Goal: Information Seeking & Learning: Learn about a topic

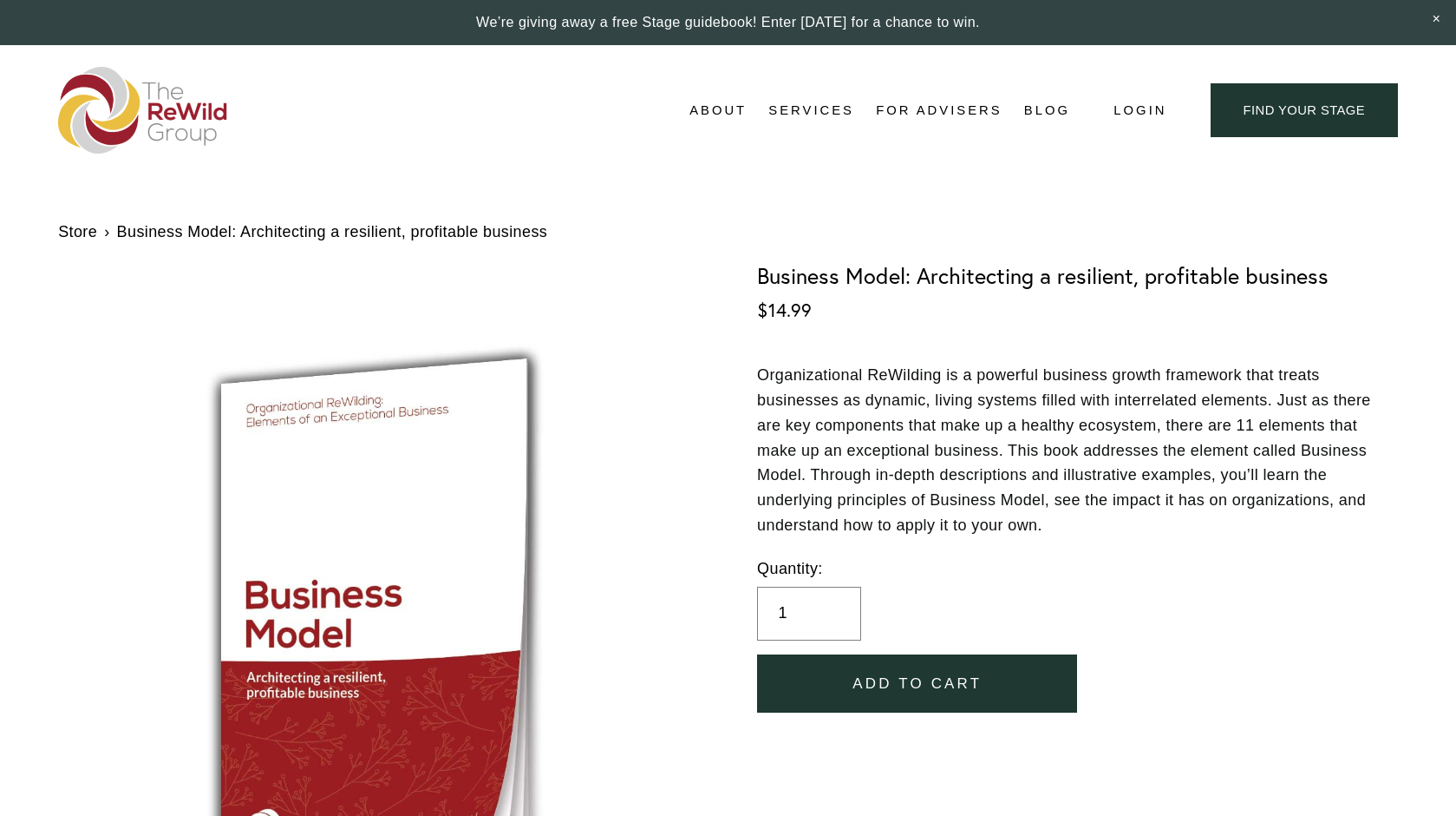
click at [80, 239] on link "Store" at bounding box center [77, 232] width 39 height 25
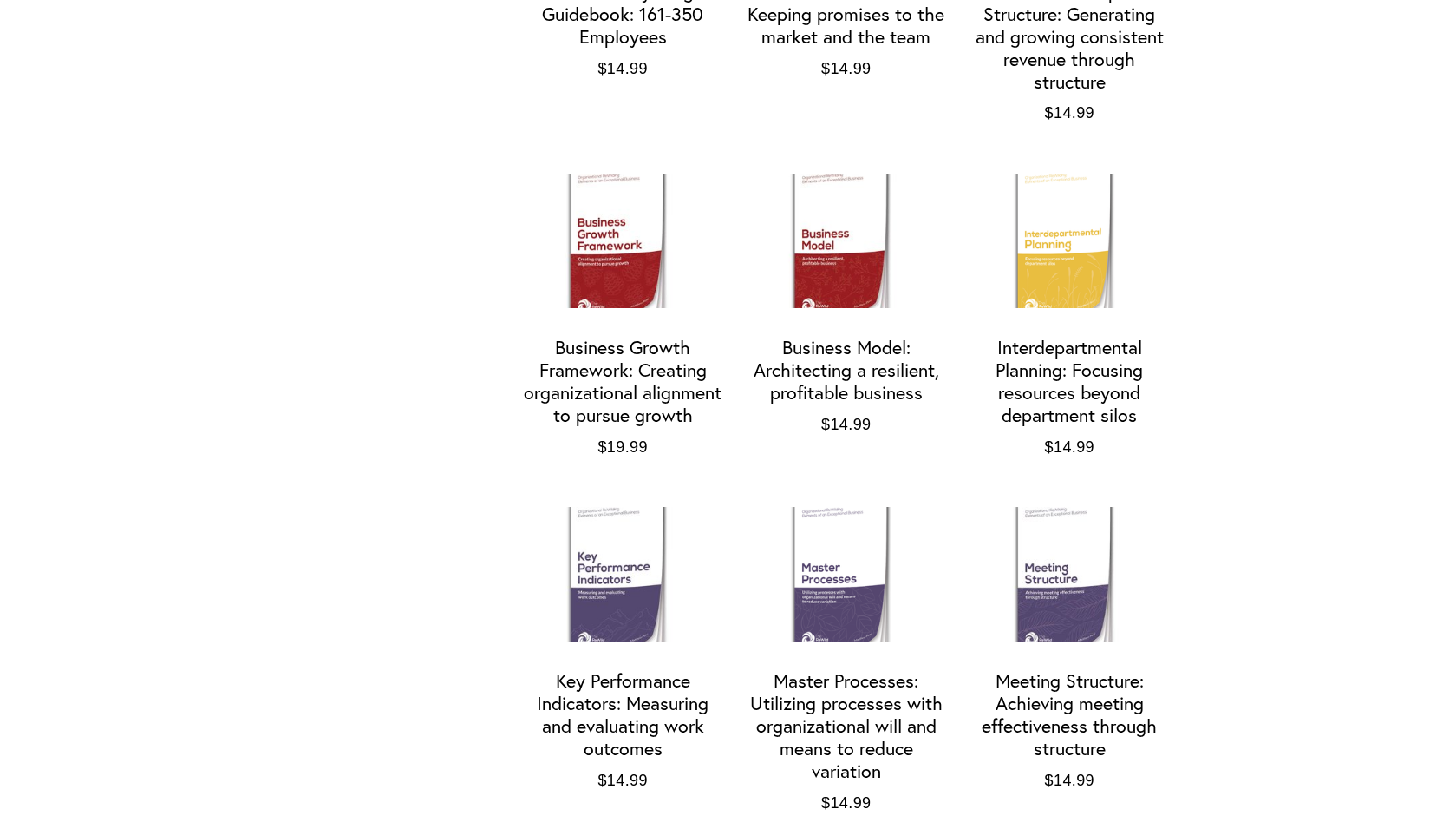
scroll to position [1411, 0]
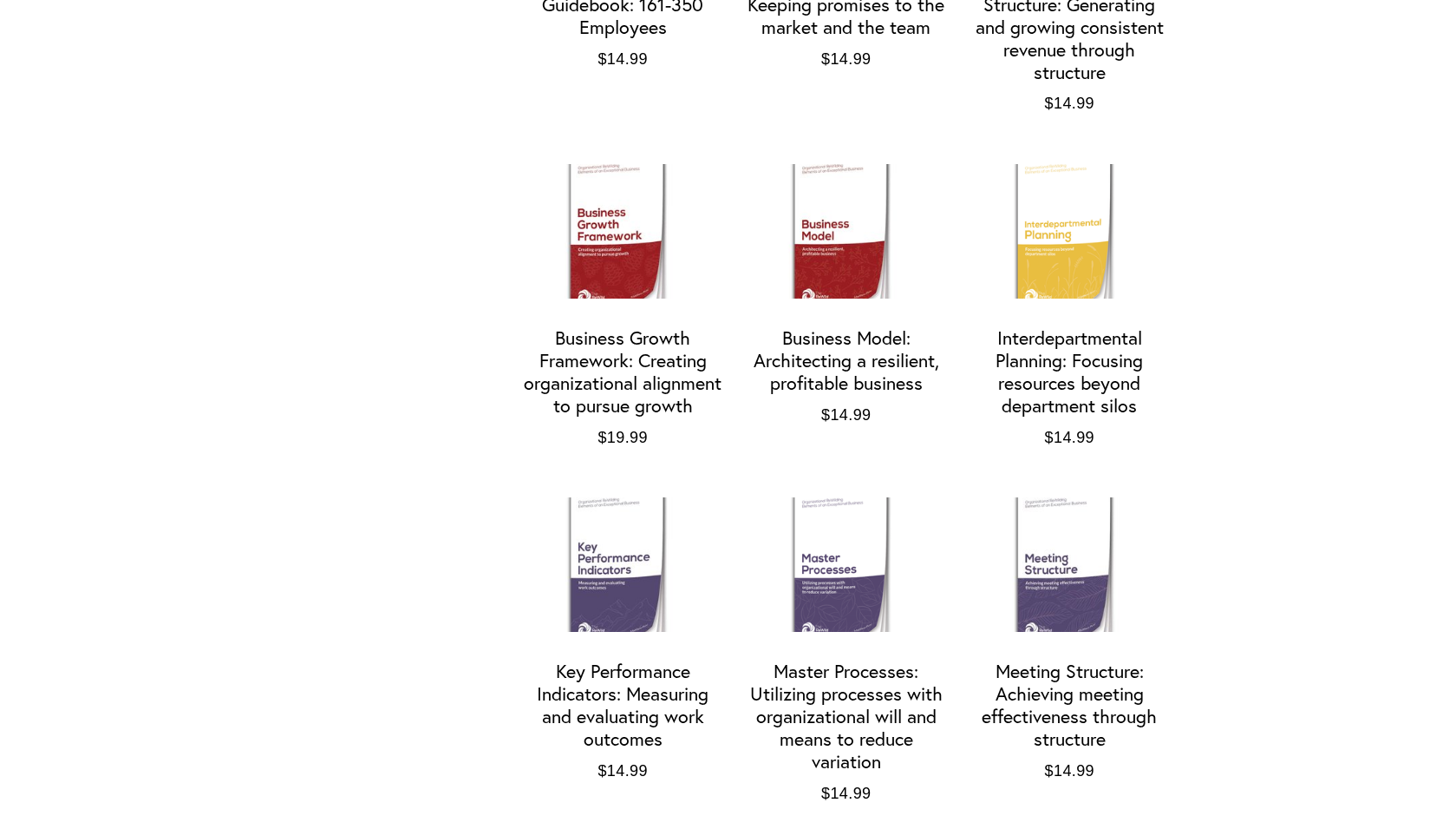
click at [664, 375] on div "Business Growth Framework: Creating organizational alignment to pursue growth" at bounding box center [623, 372] width 201 height 91
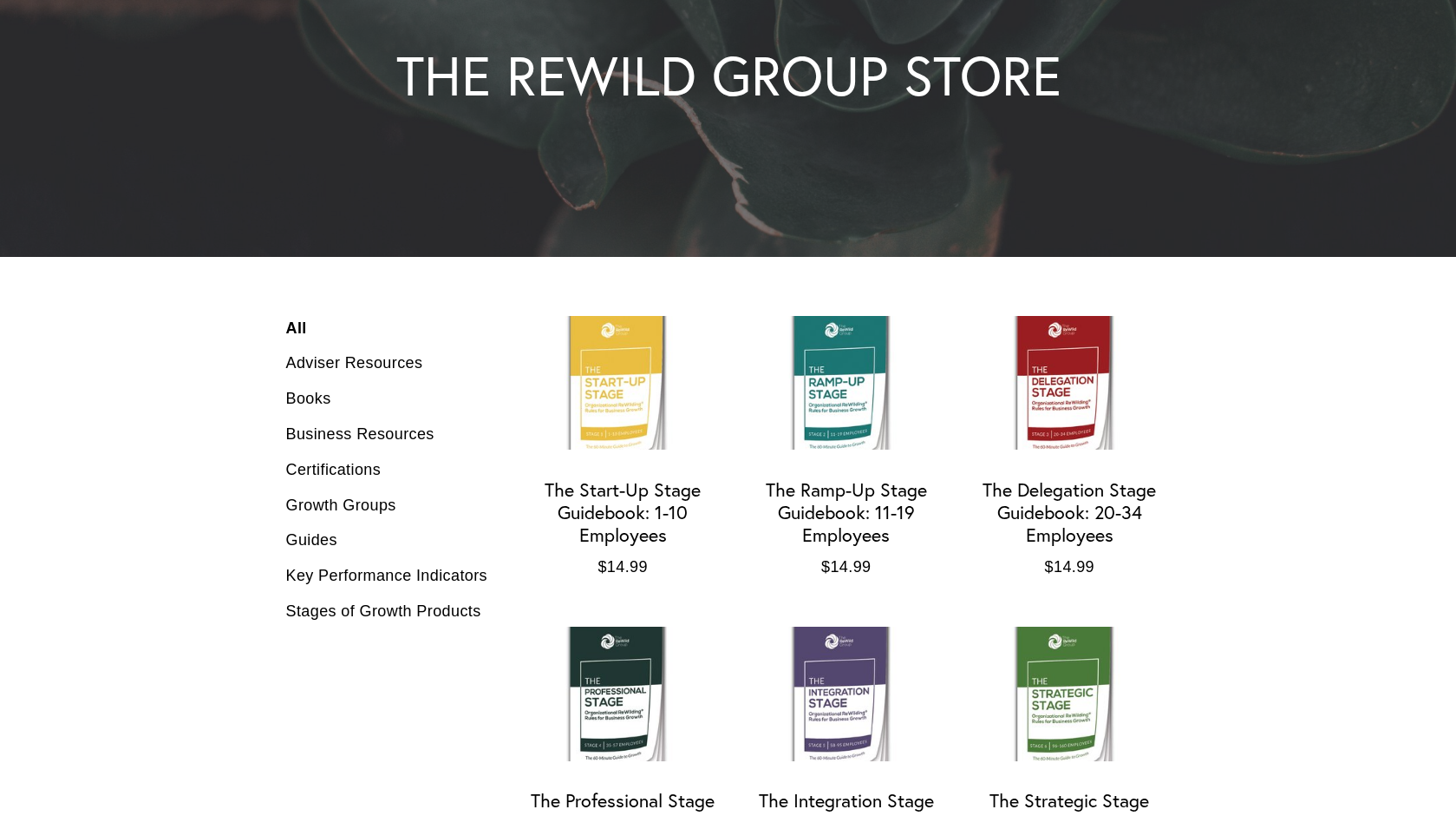
scroll to position [346, 0]
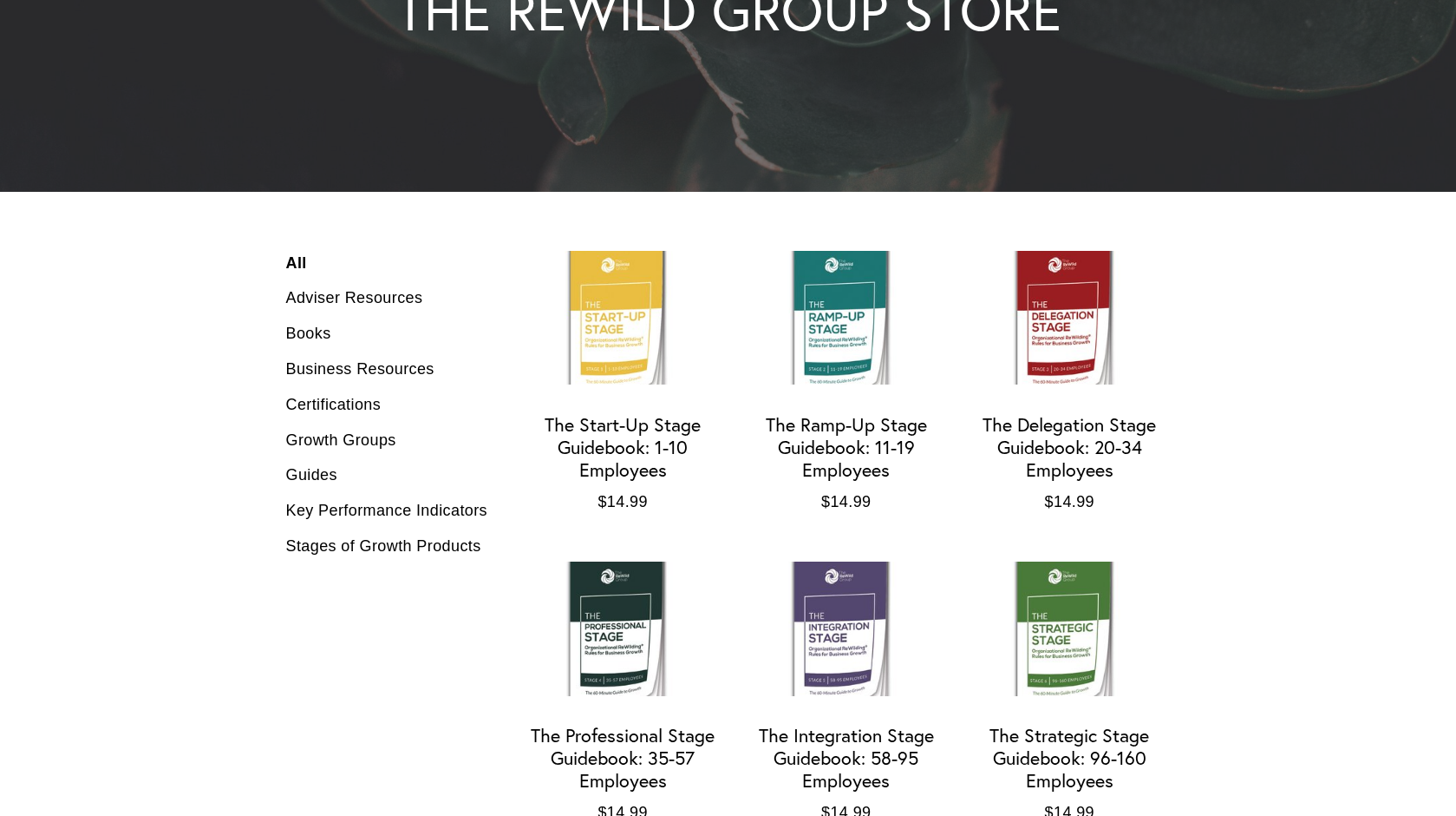
click at [654, 470] on div "The Start-Up Stage Guidebook: 1-10 Employees" at bounding box center [623, 448] width 201 height 68
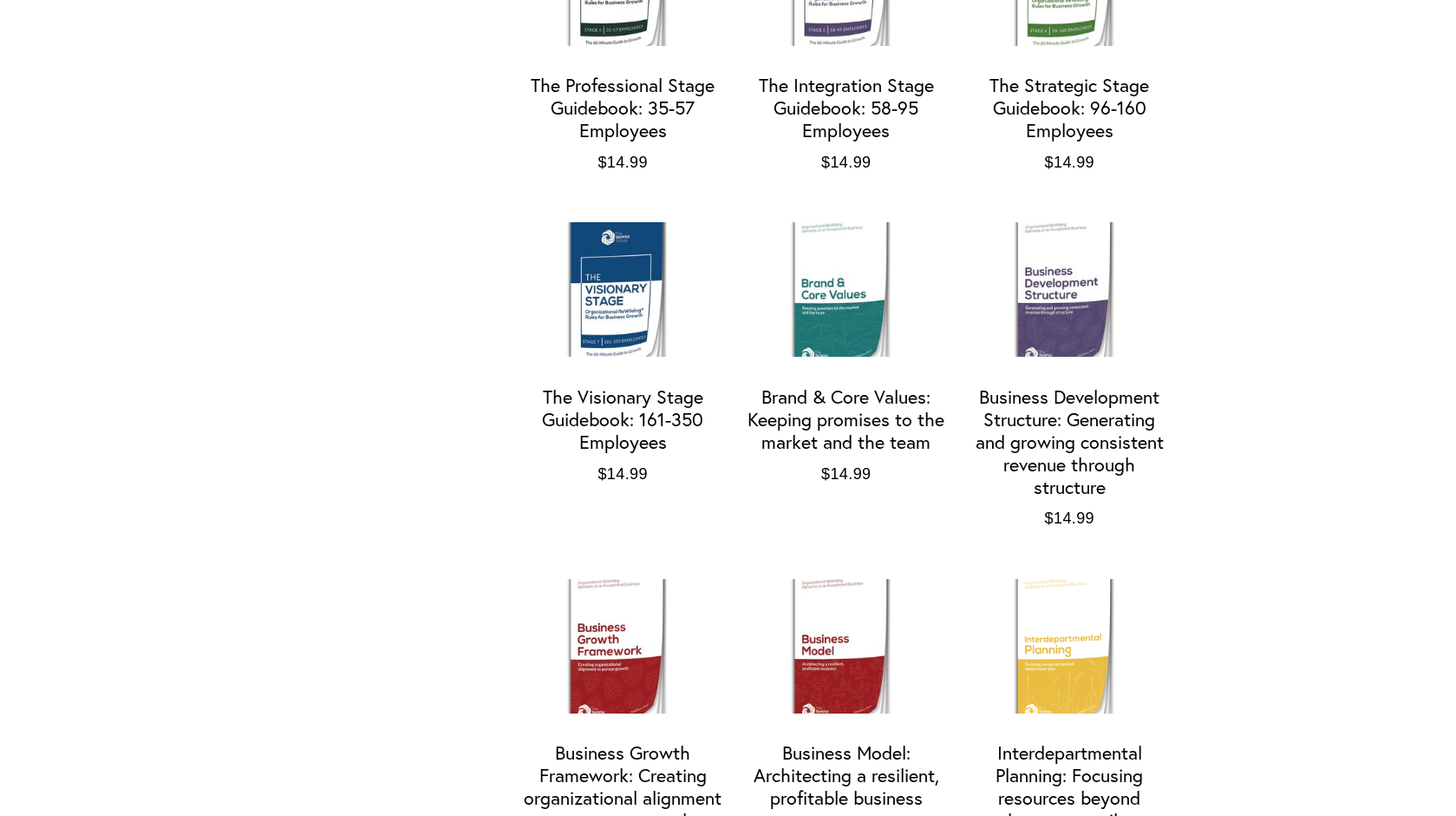
scroll to position [998, 0]
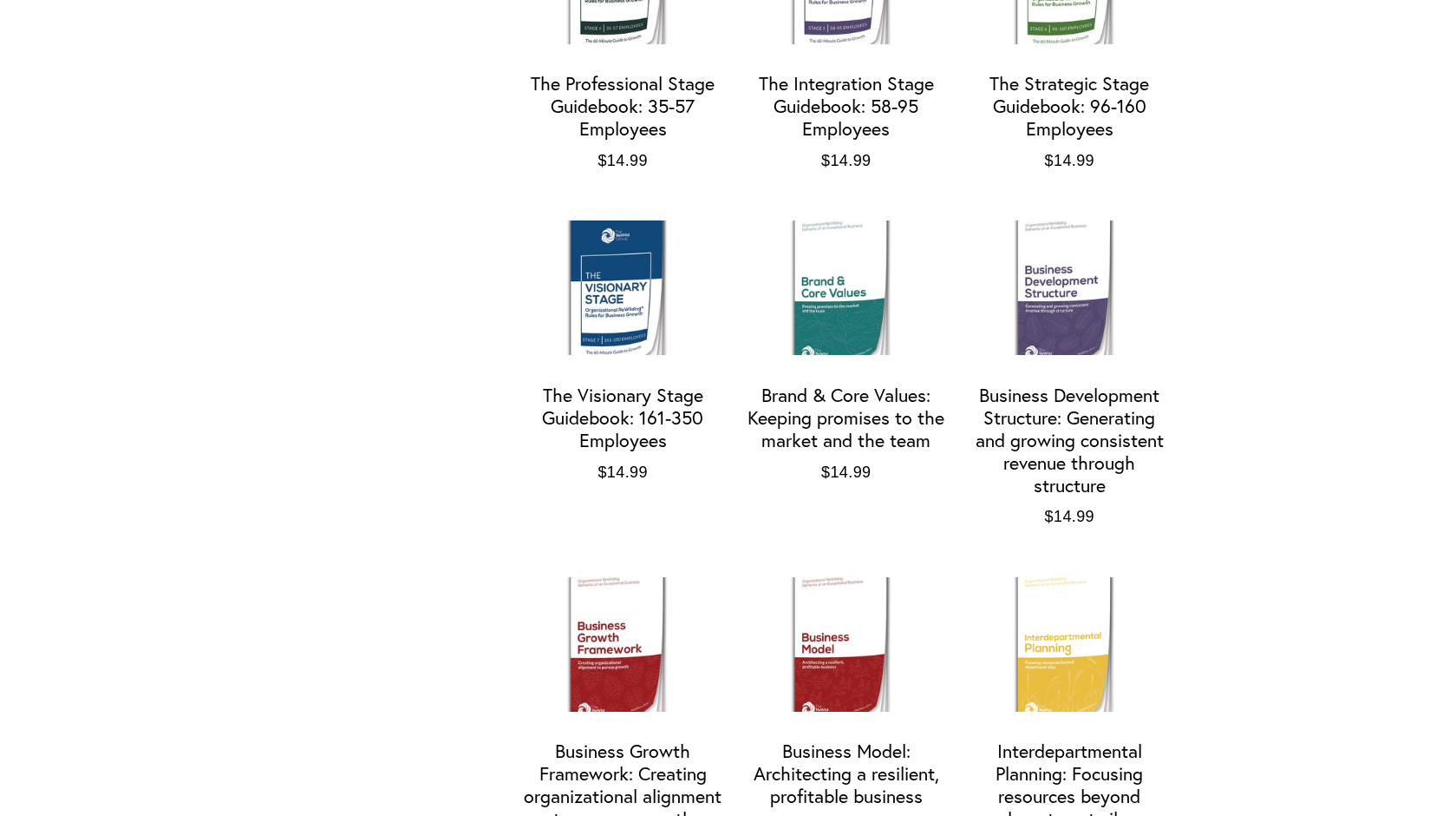
click at [1110, 469] on div "Business Development Structure: Generating and growing consistent revenue throu…" at bounding box center [1069, 440] width 201 height 113
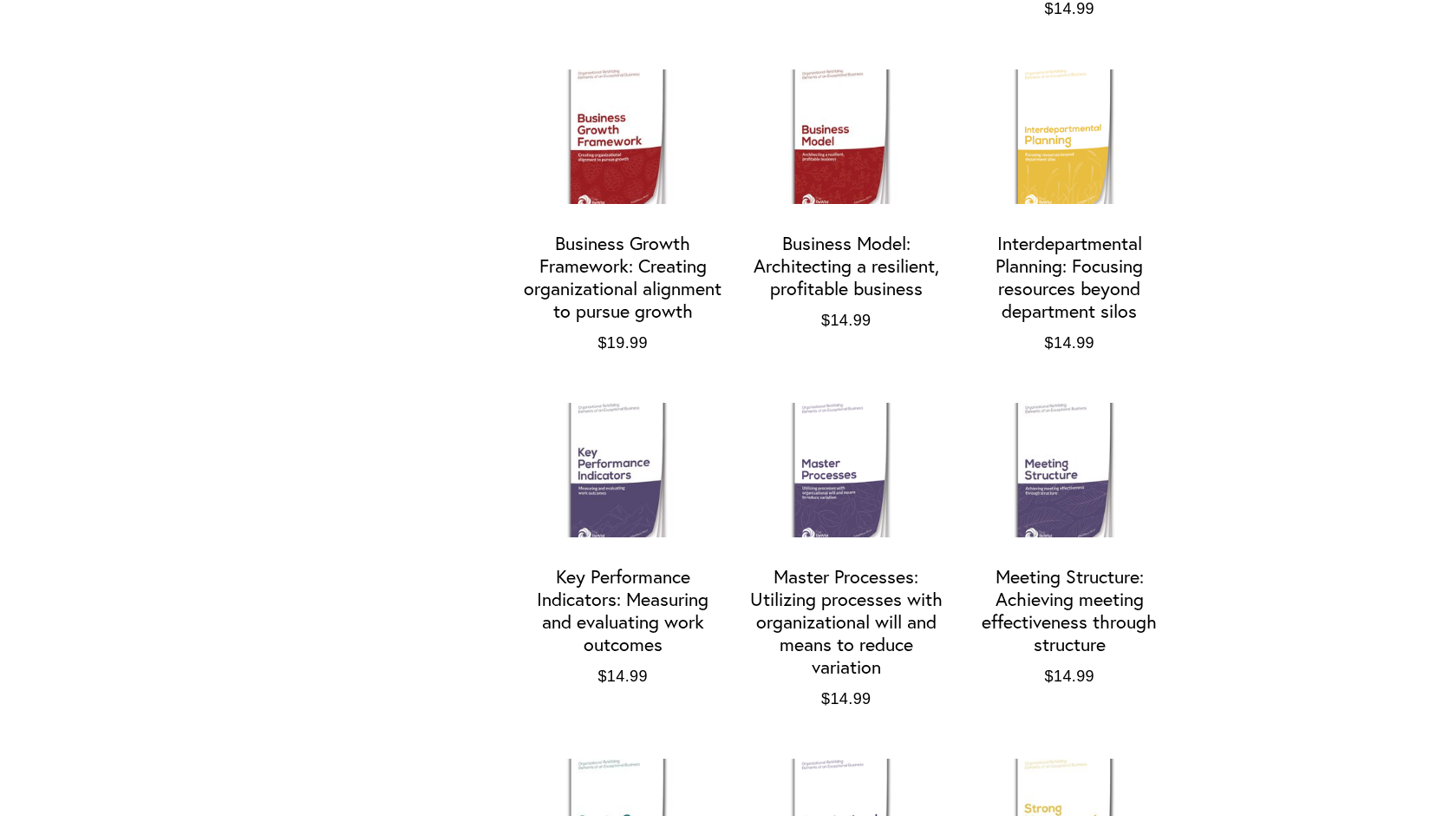
scroll to position [1514, 0]
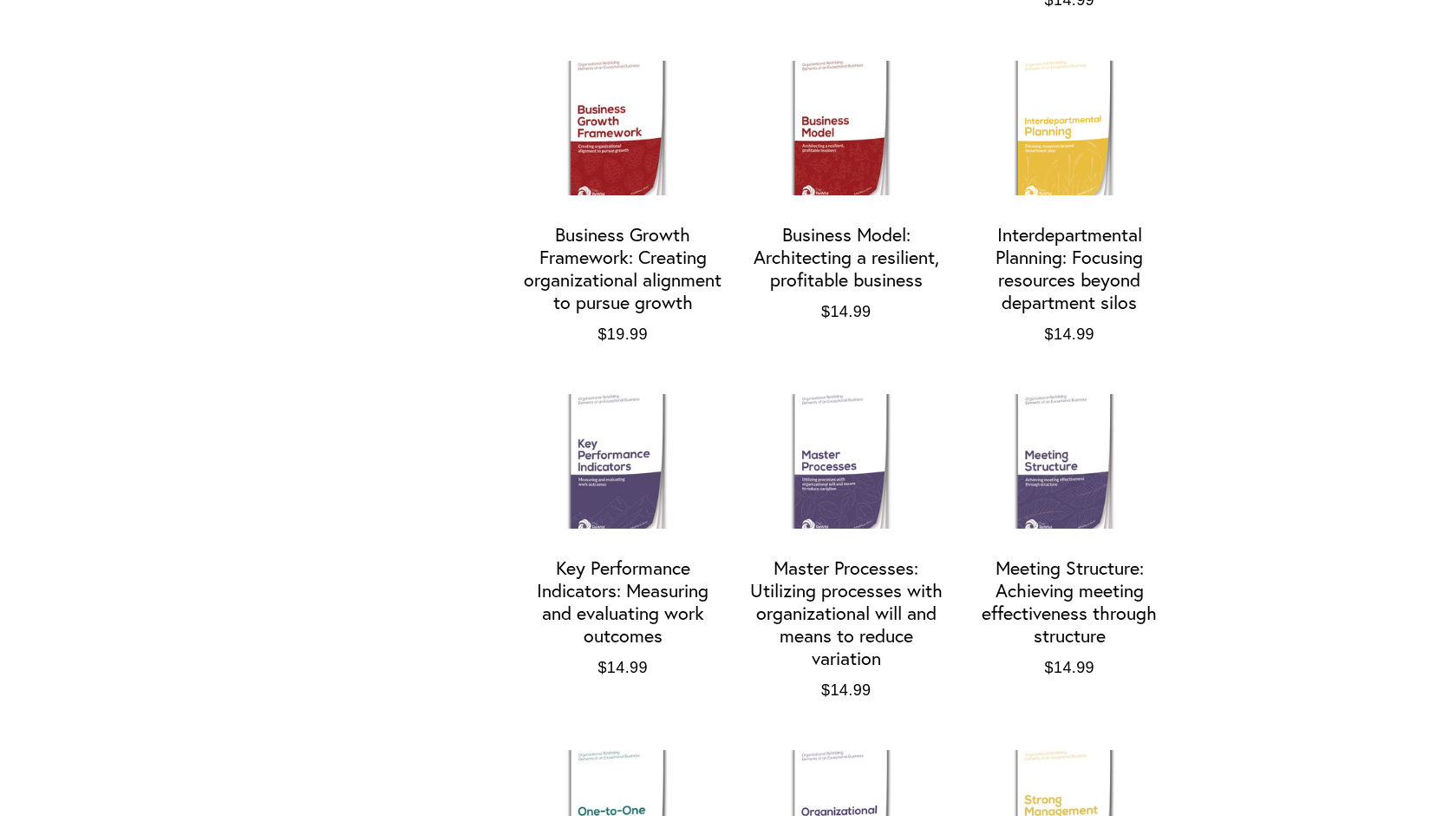
click at [1014, 112] on img "Interdepartmental Planning: Focusing resources beyond department silos" at bounding box center [1069, 127] width 201 height 134
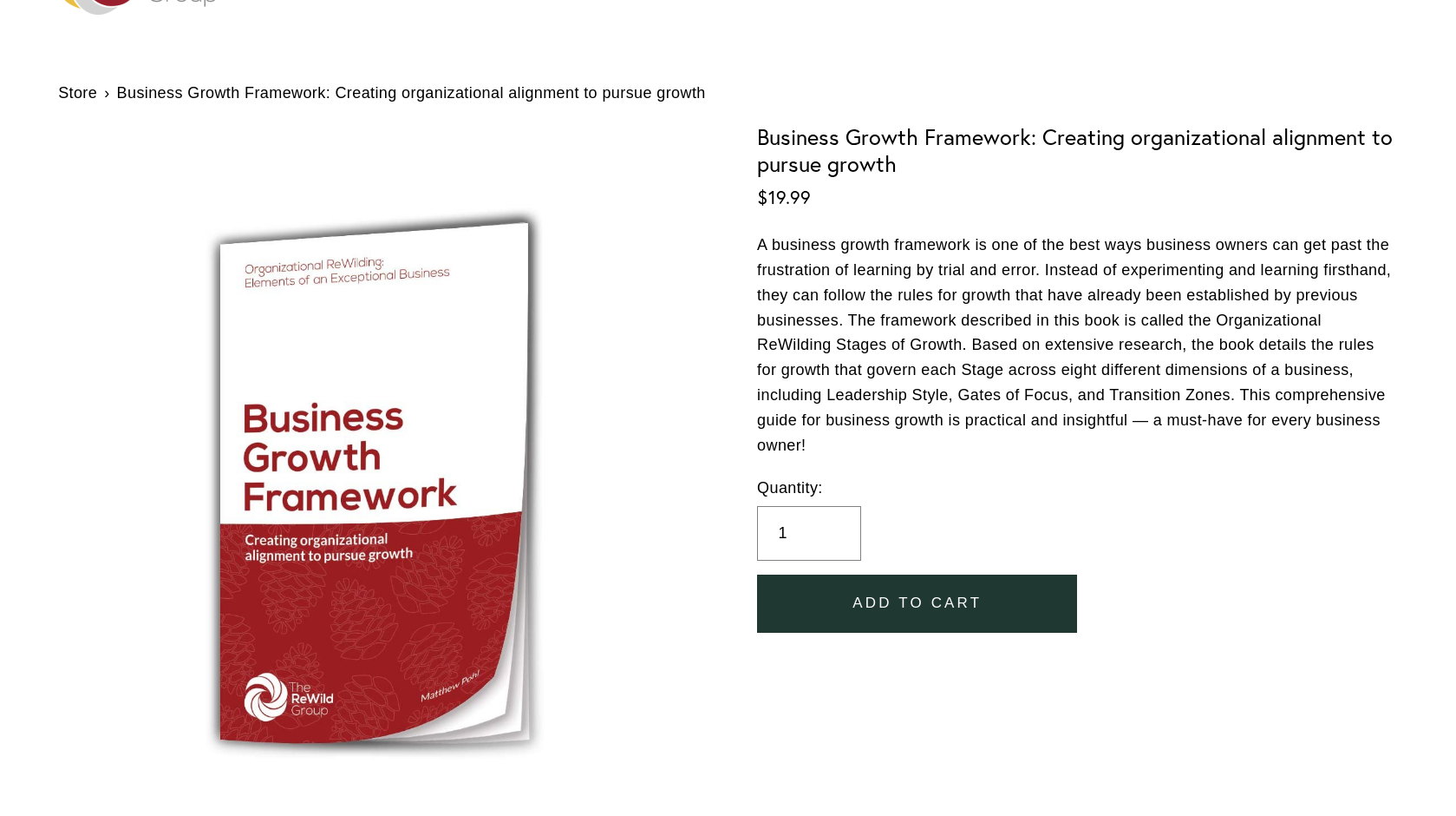
scroll to position [148, 0]
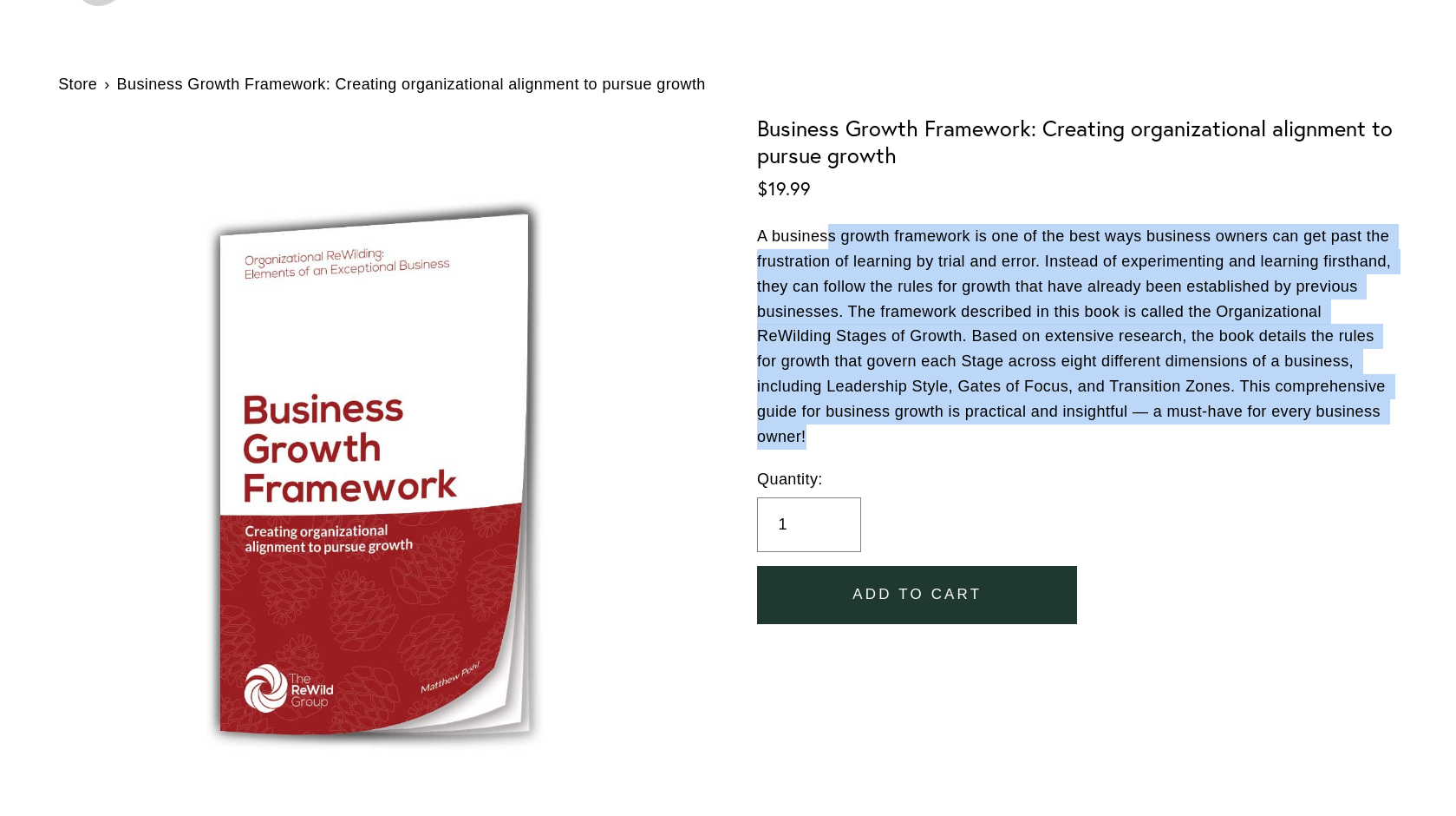
drag, startPoint x: 827, startPoint y: 245, endPoint x: 956, endPoint y: 427, distance: 223.1
click at [956, 427] on p "A business growth framework is one of the best ways business owners can get pas…" at bounding box center [1077, 336] width 640 height 225
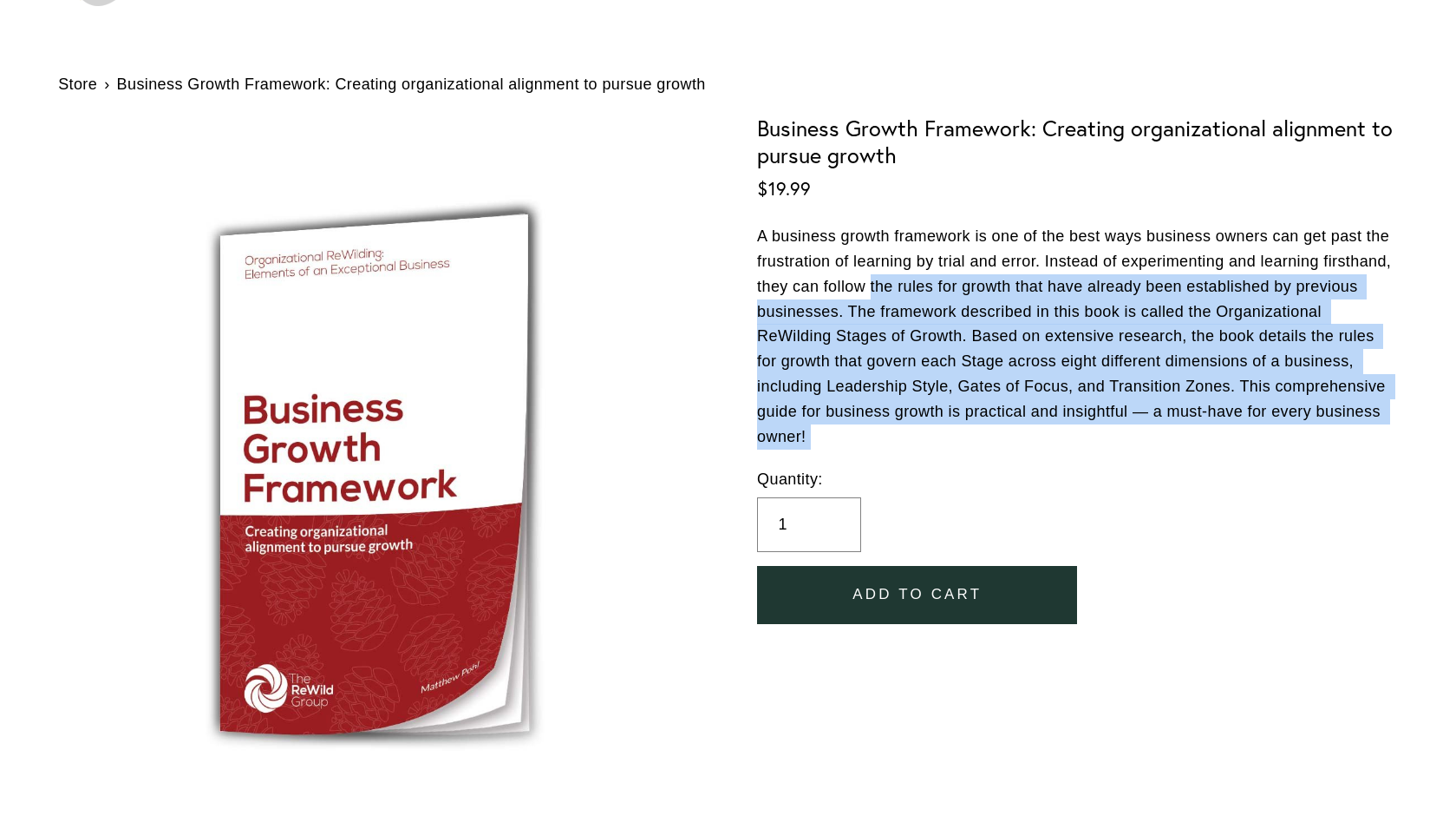
drag, startPoint x: 956, startPoint y: 427, endPoint x: 871, endPoint y: 276, distance: 173.3
click at [871, 276] on p "A business growth framework is one of the best ways business owners can get pas…" at bounding box center [1077, 336] width 640 height 225
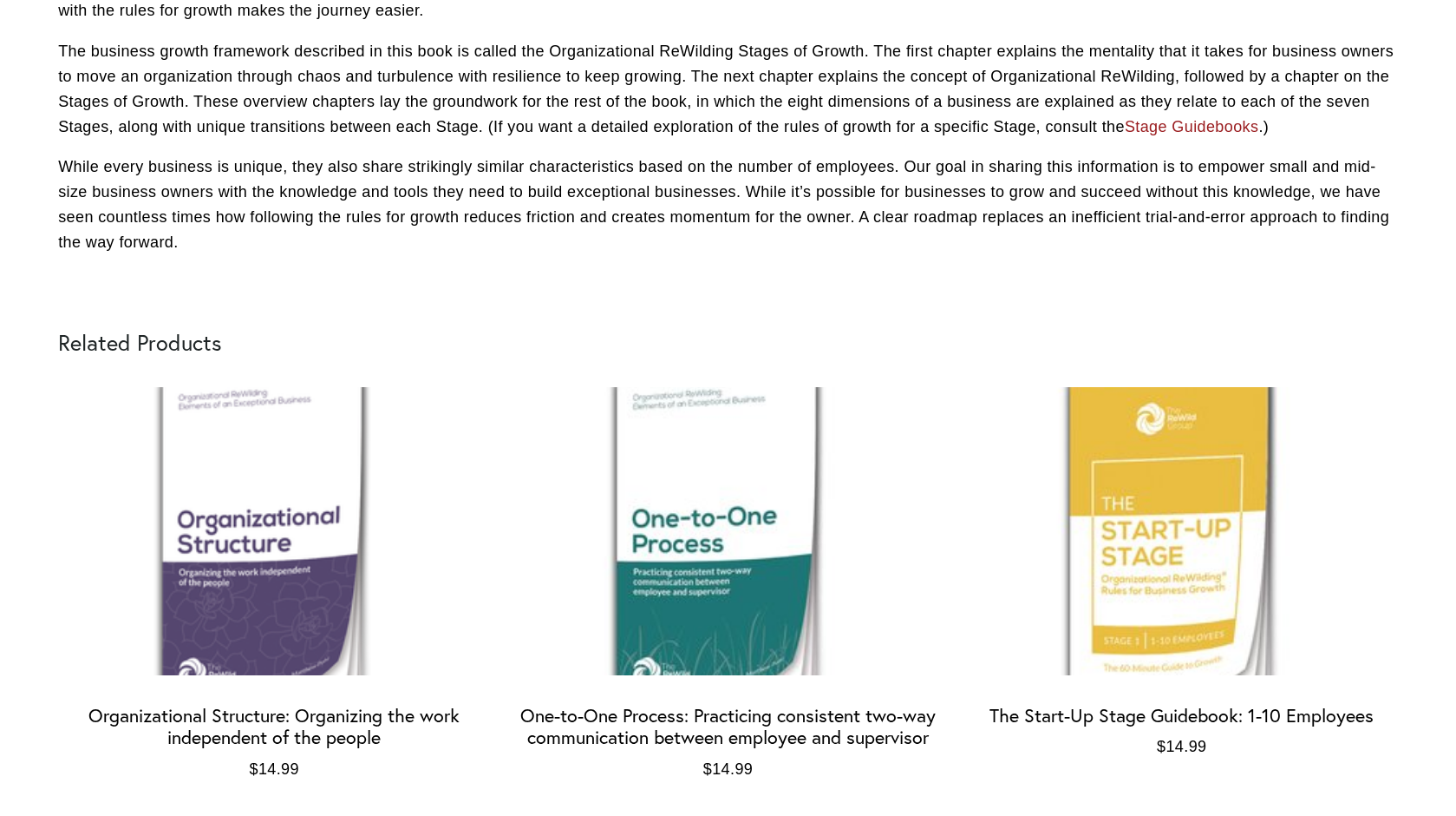
scroll to position [3210, 0]
